Goal: Check status: Check status

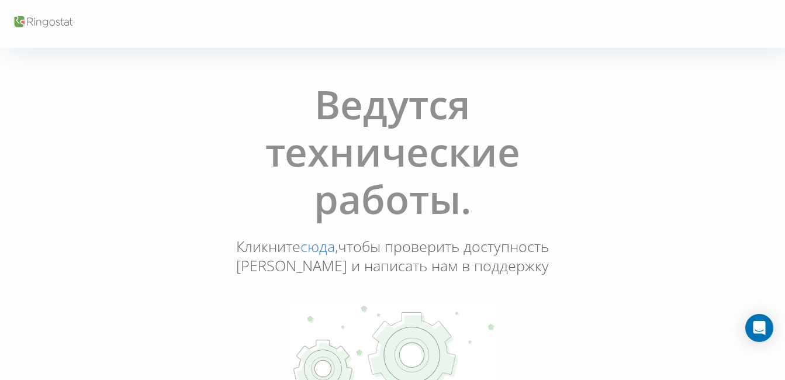
click at [338, 248] on link "сюда," at bounding box center [318, 246] width 37 height 20
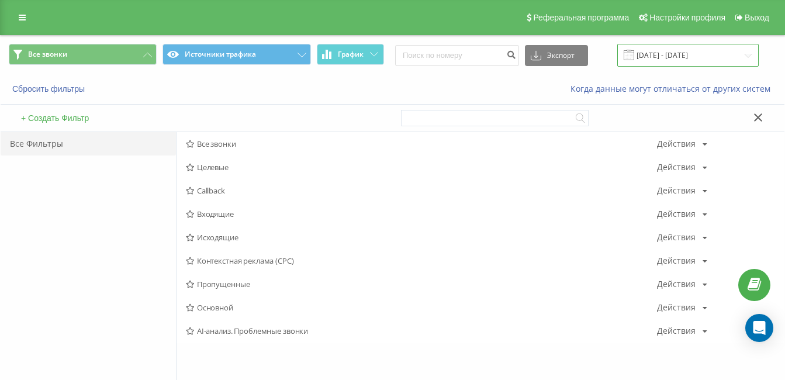
click at [662, 54] on input "07.04.2025 - 07.04.2025" at bounding box center [687, 55] width 141 height 23
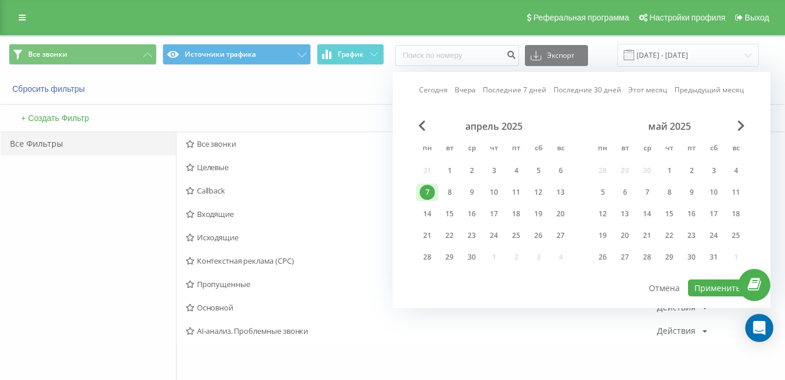
click at [440, 92] on link "Сегодня" at bounding box center [433, 89] width 29 height 11
click at [712, 293] on button "Применить" at bounding box center [717, 287] width 59 height 17
type input "19.09.2025 - 19.09.2025"
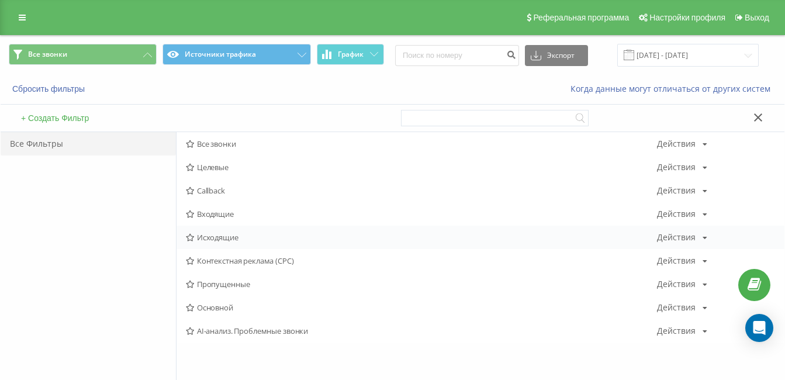
click at [210, 235] on span "Исходящие" at bounding box center [421, 237] width 471 height 8
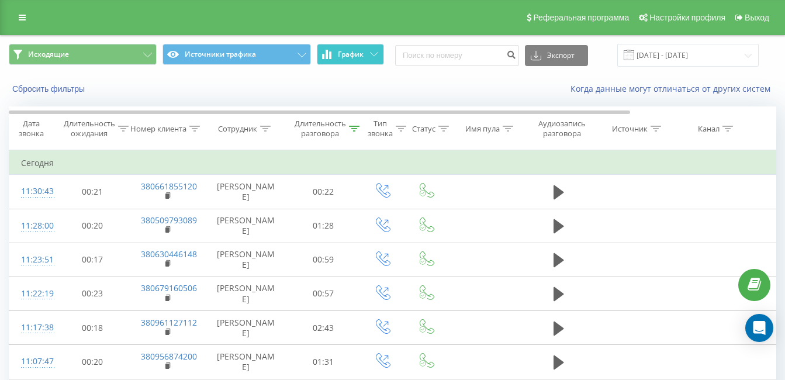
click at [355, 55] on span "График" at bounding box center [351, 54] width 26 height 8
